Goal: Task Accomplishment & Management: Complete application form

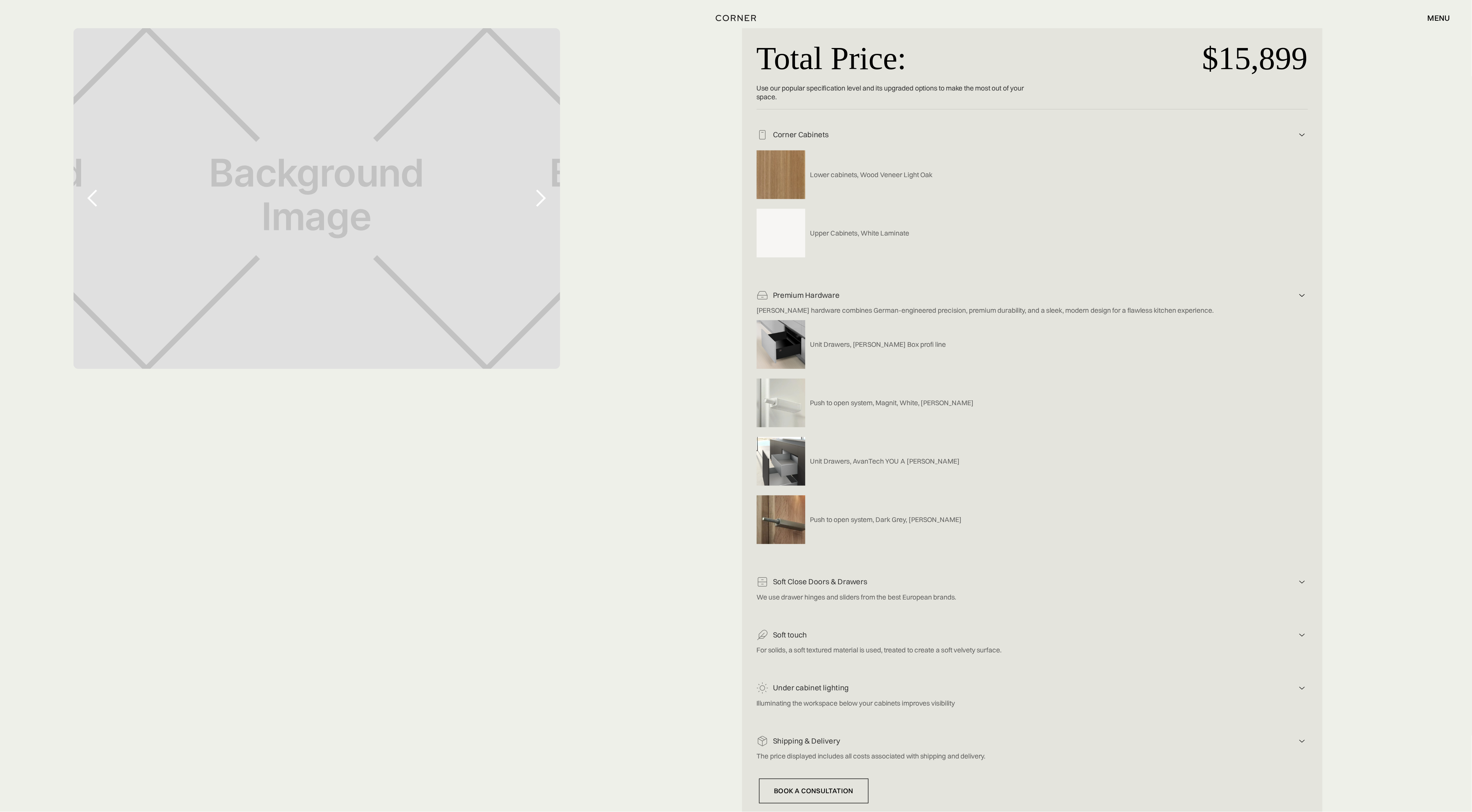
scroll to position [114, 0]
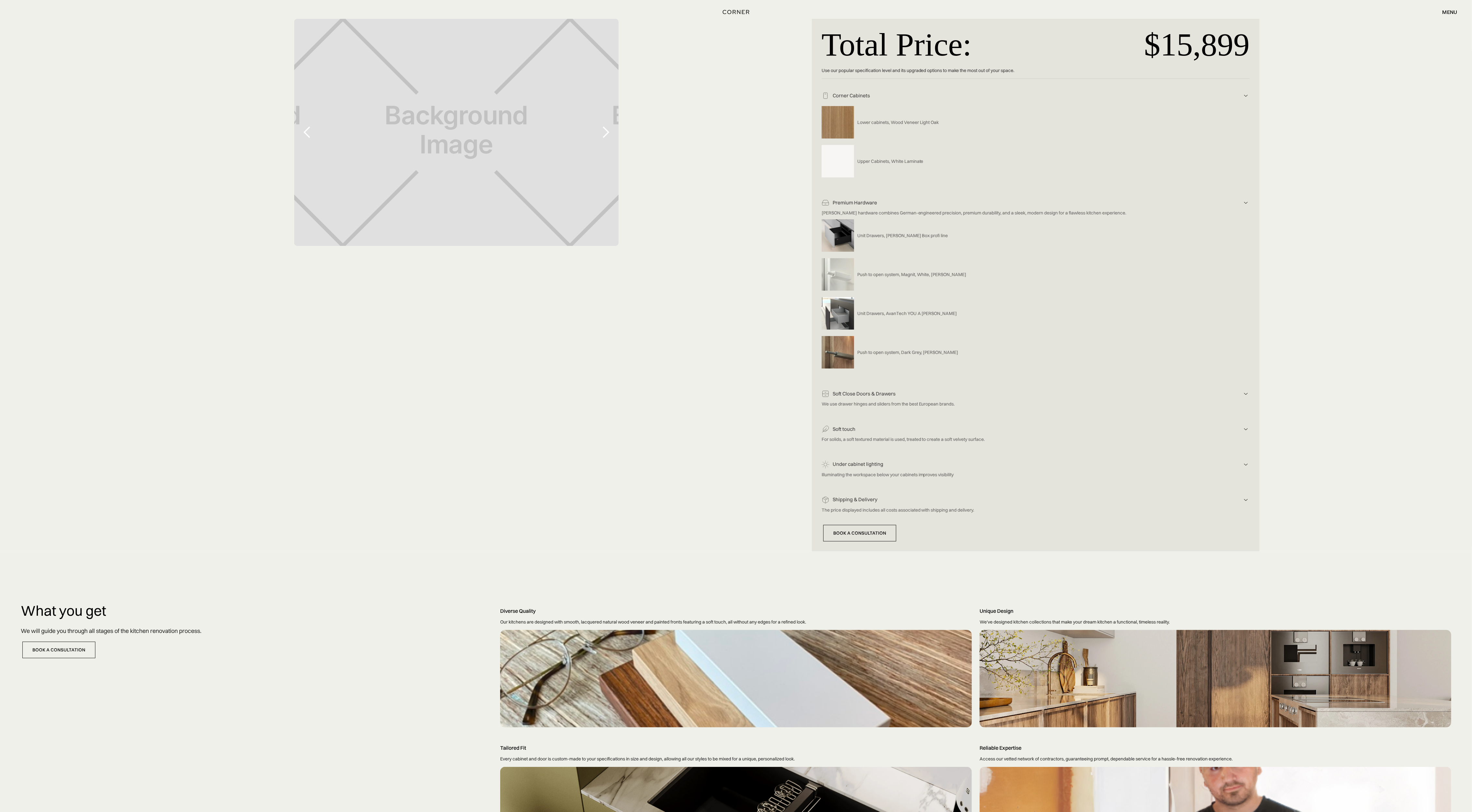
click at [606, 131] on div at bounding box center [605, 132] width 13 height 13
